Goal: Find specific page/section: Find specific page/section

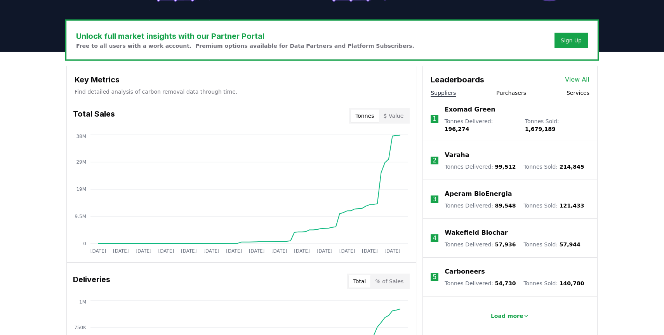
scroll to position [221, 0]
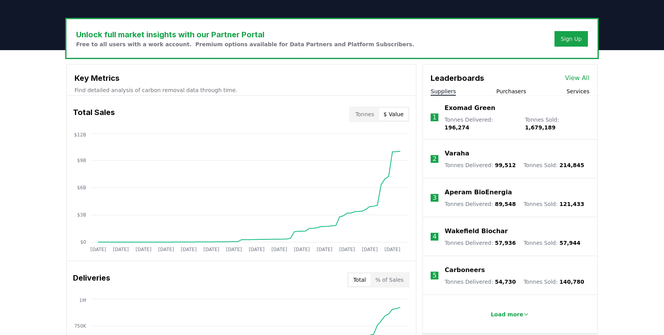
click at [396, 114] on button "$ Value" at bounding box center [394, 114] width 30 height 12
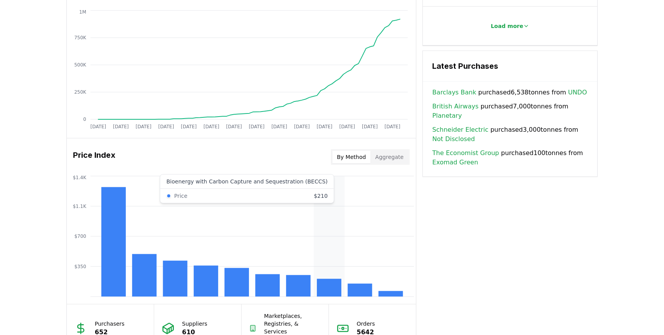
scroll to position [508, 0]
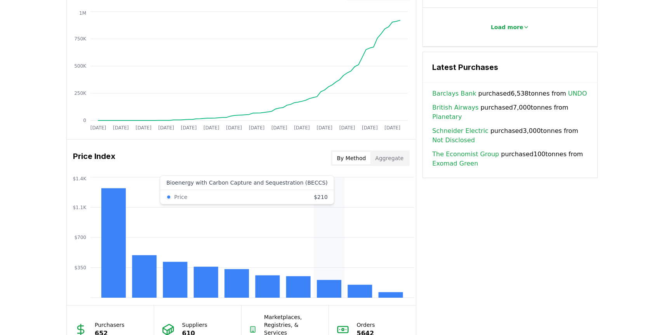
click at [324, 296] on rect at bounding box center [329, 289] width 24 height 18
click at [324, 289] on rect at bounding box center [329, 289] width 24 height 18
click at [387, 163] on button "Aggregate" at bounding box center [390, 158] width 38 height 12
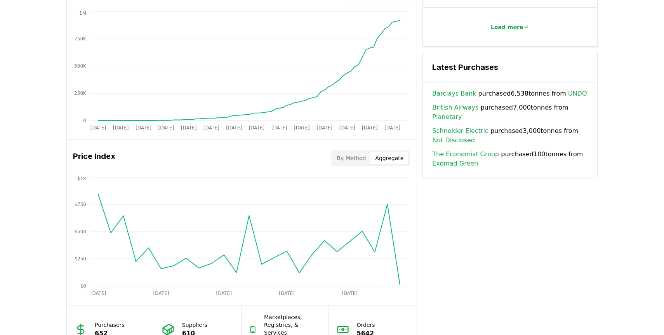
click at [356, 162] on button "By Method" at bounding box center [352, 158] width 38 height 12
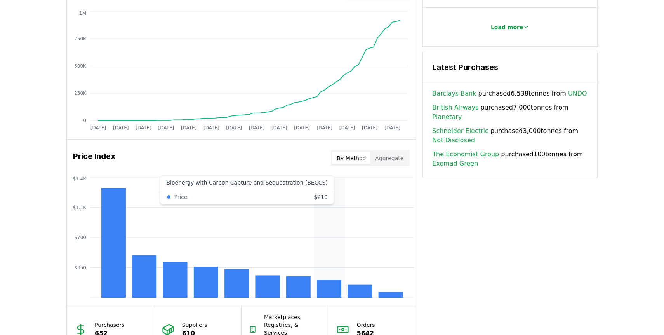
click at [332, 294] on rect at bounding box center [329, 289] width 24 height 18
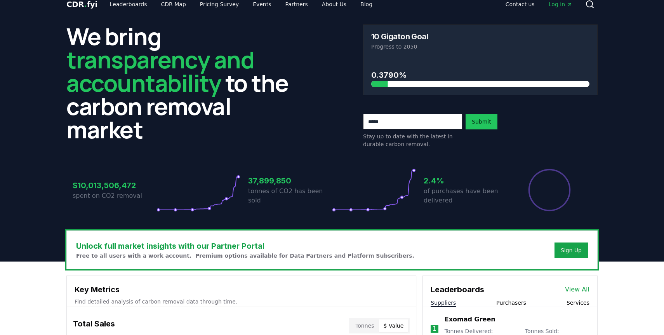
scroll to position [0, 0]
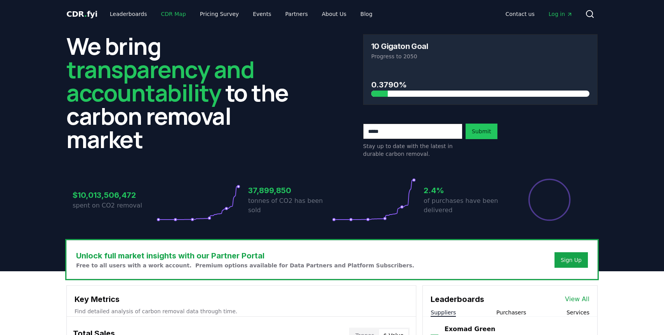
click at [163, 14] on link "CDR Map" at bounding box center [173, 14] width 37 height 14
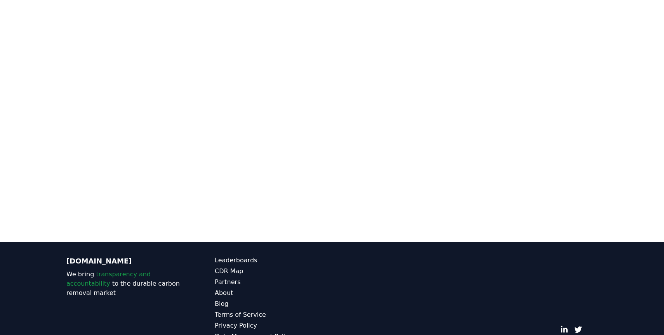
scroll to position [215, 0]
